Goal: Book appointment/travel/reservation

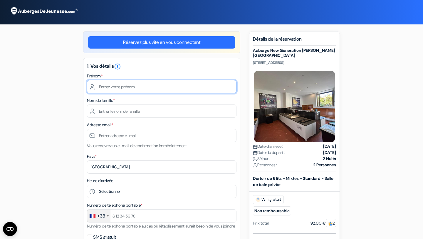
click at [113, 85] on input "text" at bounding box center [162, 86] width 150 height 13
type input "Haydée"
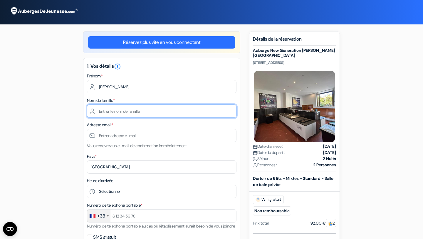
click at [118, 109] on input "text" at bounding box center [162, 110] width 150 height 13
type input "Champion"
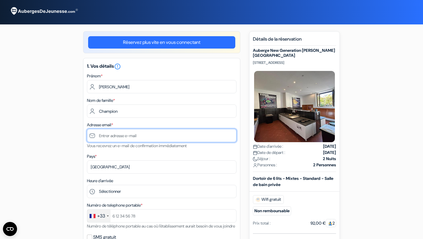
click at [123, 142] on input "text" at bounding box center [162, 135] width 150 height 13
drag, startPoint x: 203, startPoint y: 140, endPoint x: 131, endPoint y: 137, distance: 71.4
click at [131, 137] on input "championhaydee}øÇ¡«¶{‘“ë≤´„„””’’[å»ÛÁØ]ÆÊÊ‚∆Ω–" at bounding box center [162, 135] width 150 height 13
paste input "@"
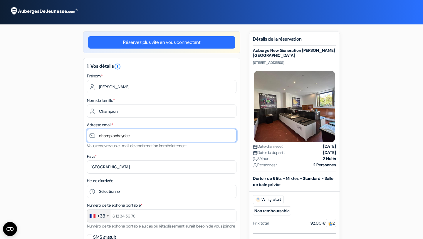
paste input "@"
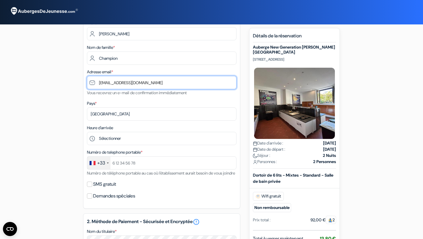
scroll to position [52, 0]
type input "[EMAIL_ADDRESS][DOMAIN_NAME]"
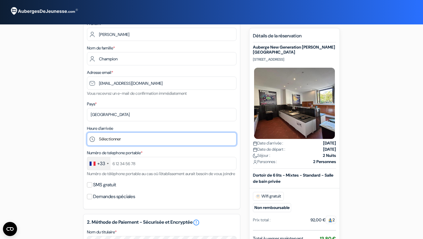
click at [118, 140] on select "Sélectionner 1:00 2:00 3:00 4:00 5:00 6:00 7:00 8:00 9:00 10:00 11:00 12:00 13:…" at bounding box center [162, 138] width 150 height 13
select select "22"
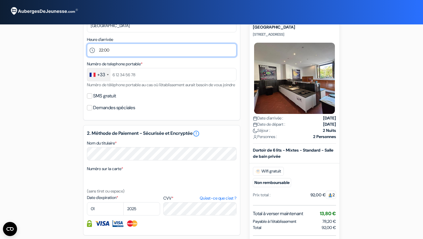
scroll to position [142, 0]
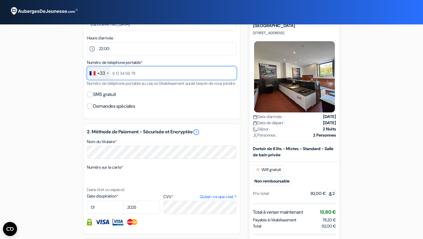
click at [133, 77] on input "text" at bounding box center [162, 72] width 150 height 13
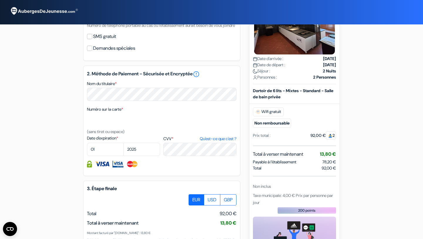
scroll to position [202, 0]
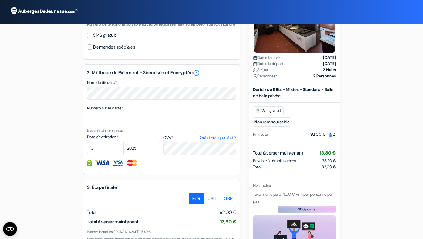
type input "0767053253"
click at [107, 155] on select "01 02 03 04 05 06 07 08 09 10 11 12" at bounding box center [105, 147] width 37 height 13
click at [135, 154] on select "2025 2026 2027 2028 2029 2030 2031 2032 2033 2034 2035 2036 2037 2038 2039 2040…" at bounding box center [141, 147] width 37 height 13
select select "2028"
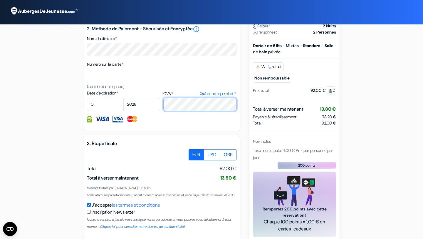
scroll to position [288, 0]
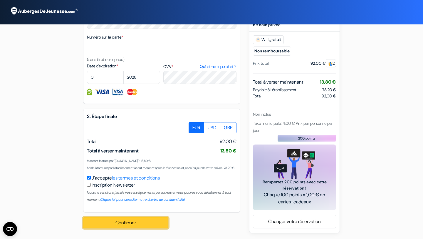
click at [141, 226] on button "Confirmer Loading..." at bounding box center [125, 222] width 85 height 11
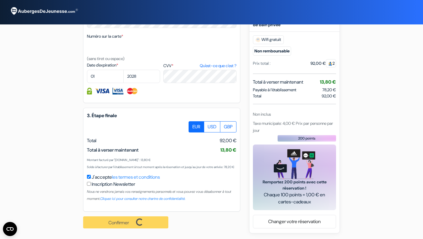
scroll to position [289, 0]
